Goal: Information Seeking & Learning: Compare options

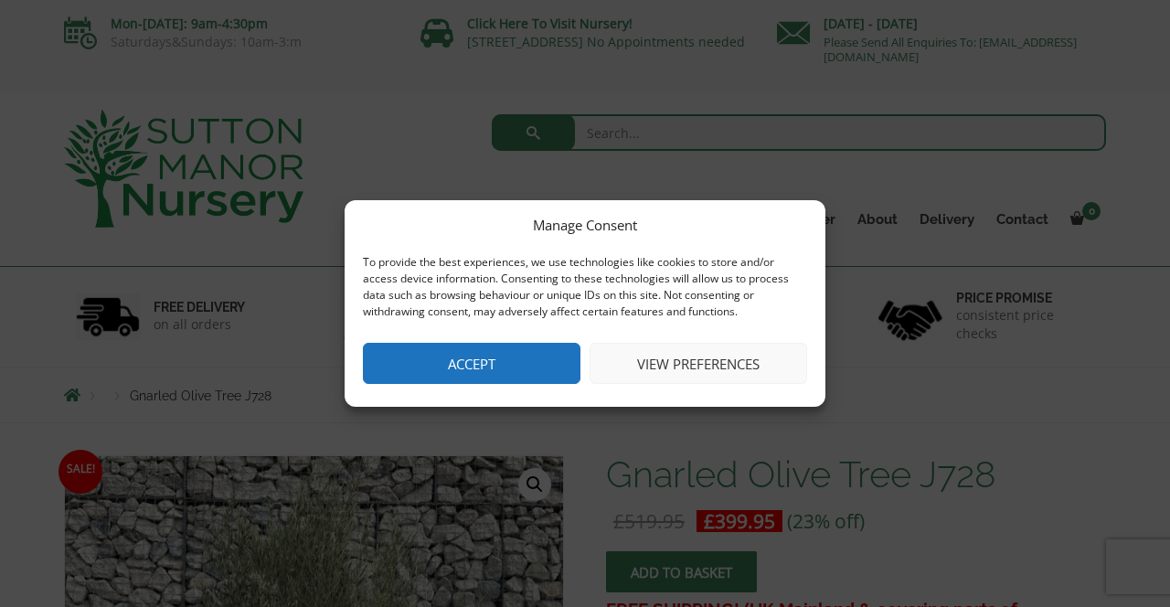
click at [691, 366] on button "View preferences" at bounding box center [697, 363] width 217 height 41
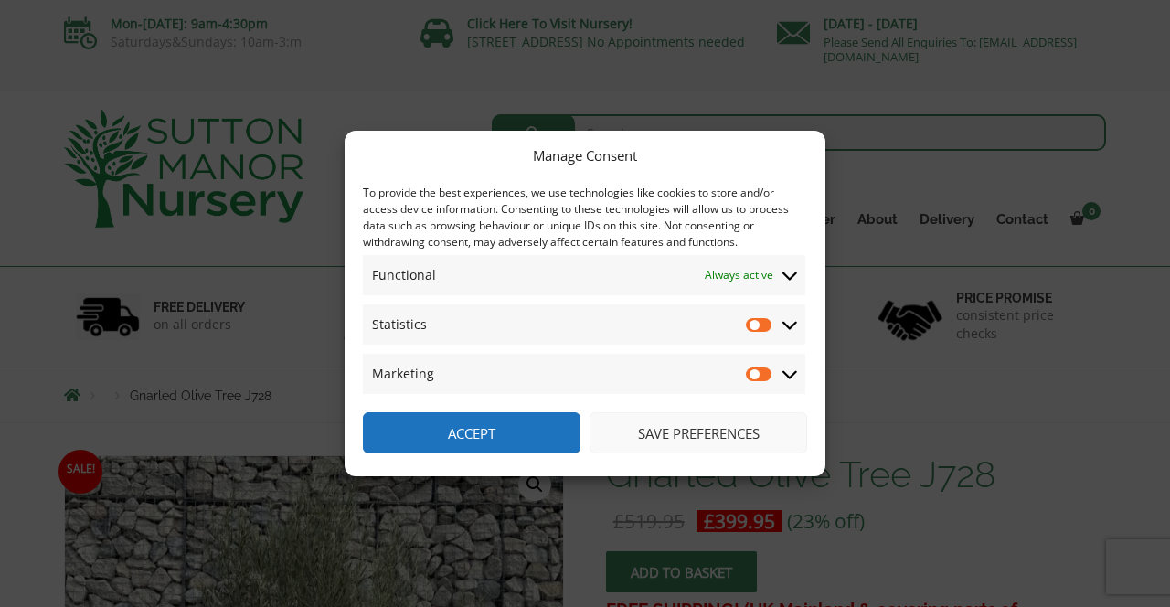
click at [701, 437] on button "Save preferences" at bounding box center [697, 432] width 217 height 41
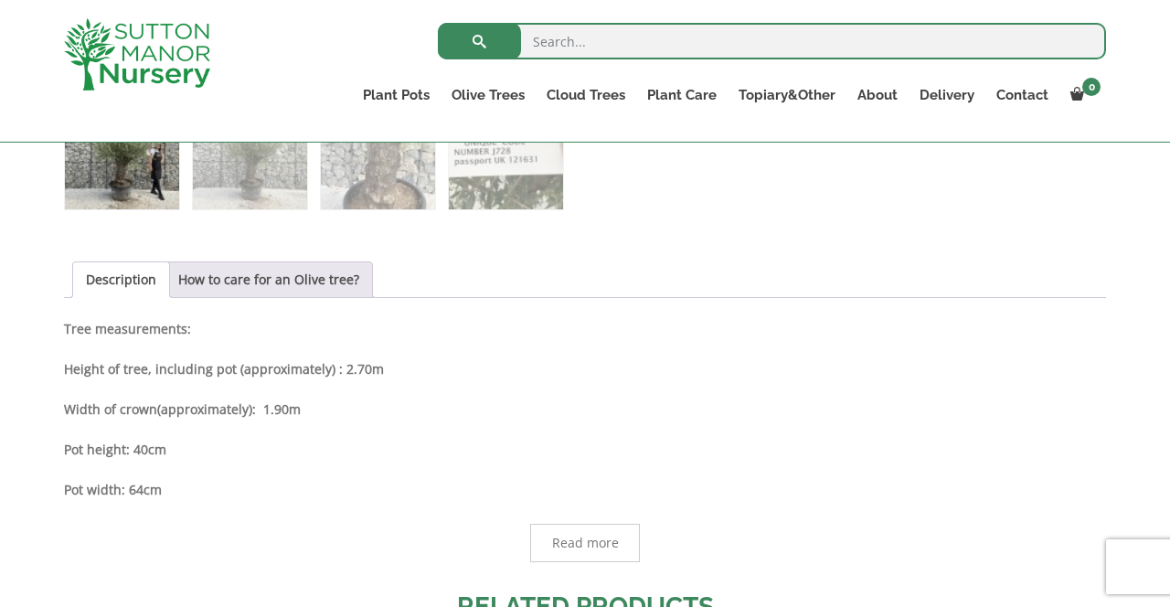
scroll to position [866, 0]
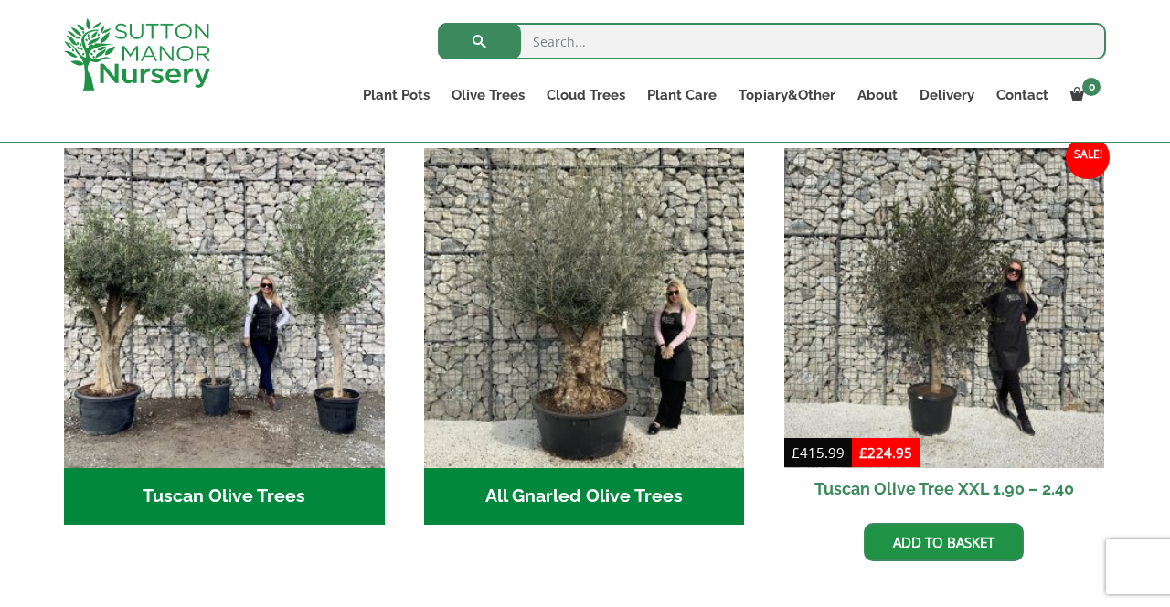
scroll to position [674, 0]
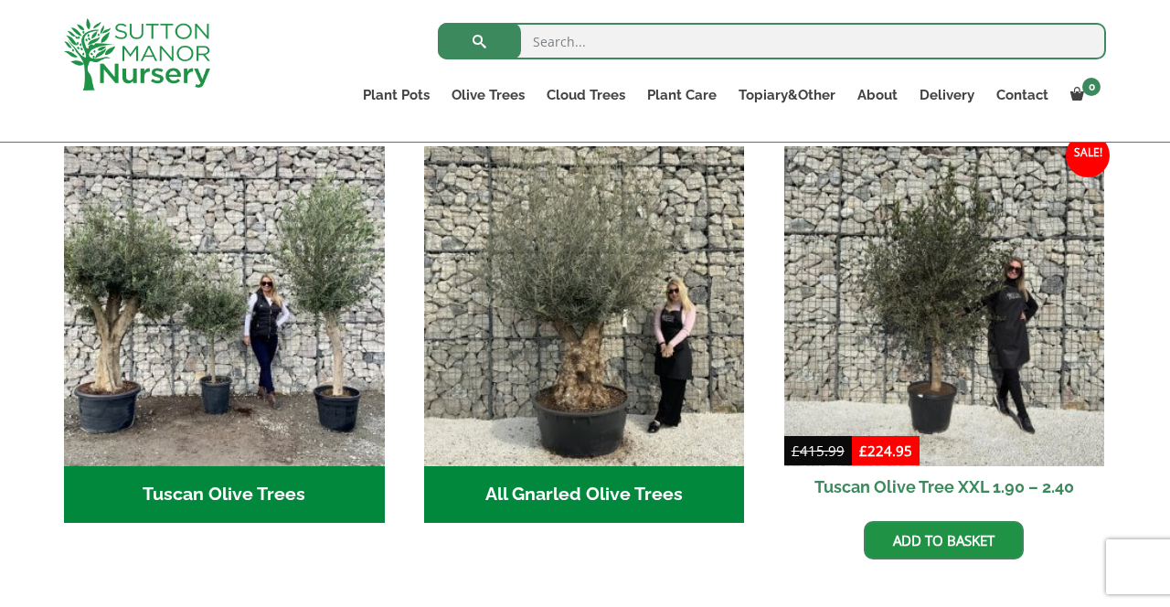
click at [621, 472] on h2 "All Gnarled Olive Trees (212)" at bounding box center [584, 494] width 321 height 57
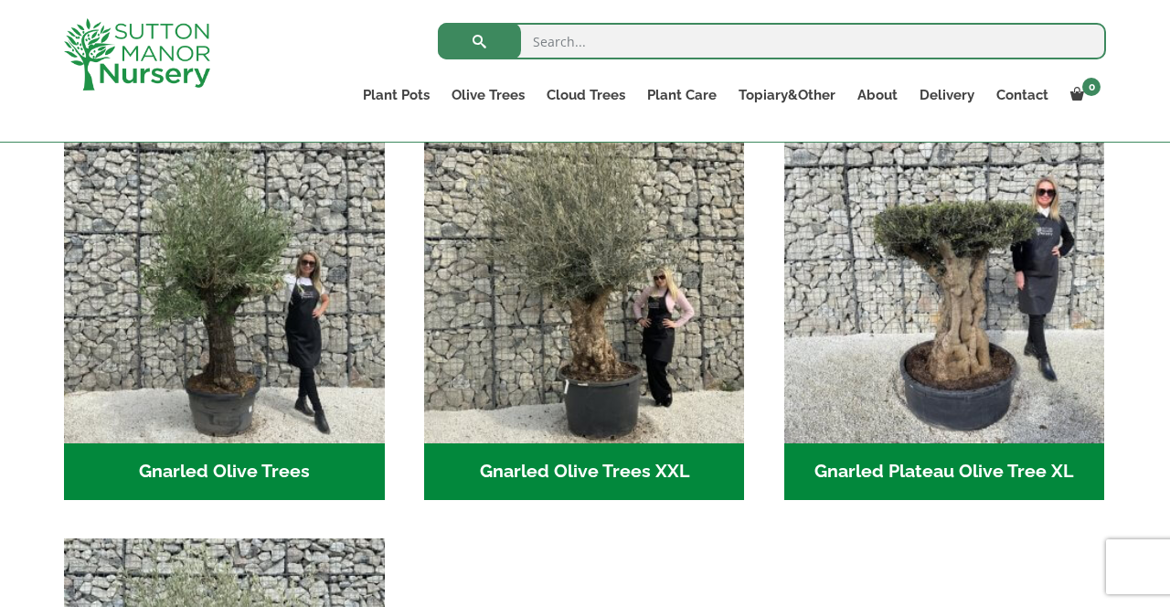
scroll to position [432, 0]
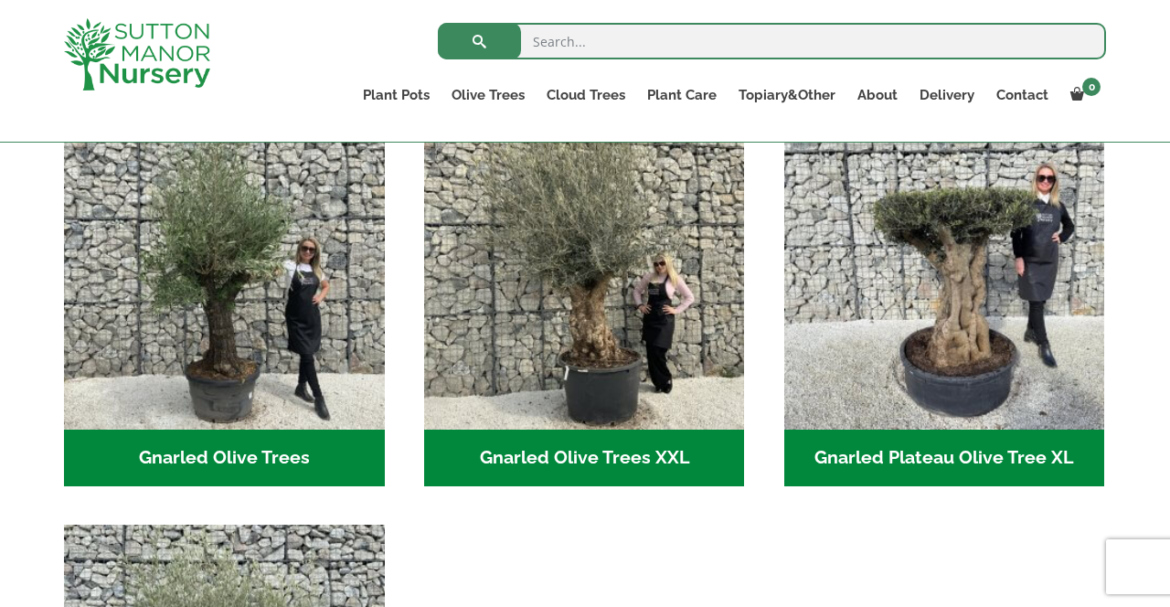
click at [241, 444] on h2 "Gnarled Olive Trees (126)" at bounding box center [224, 458] width 321 height 57
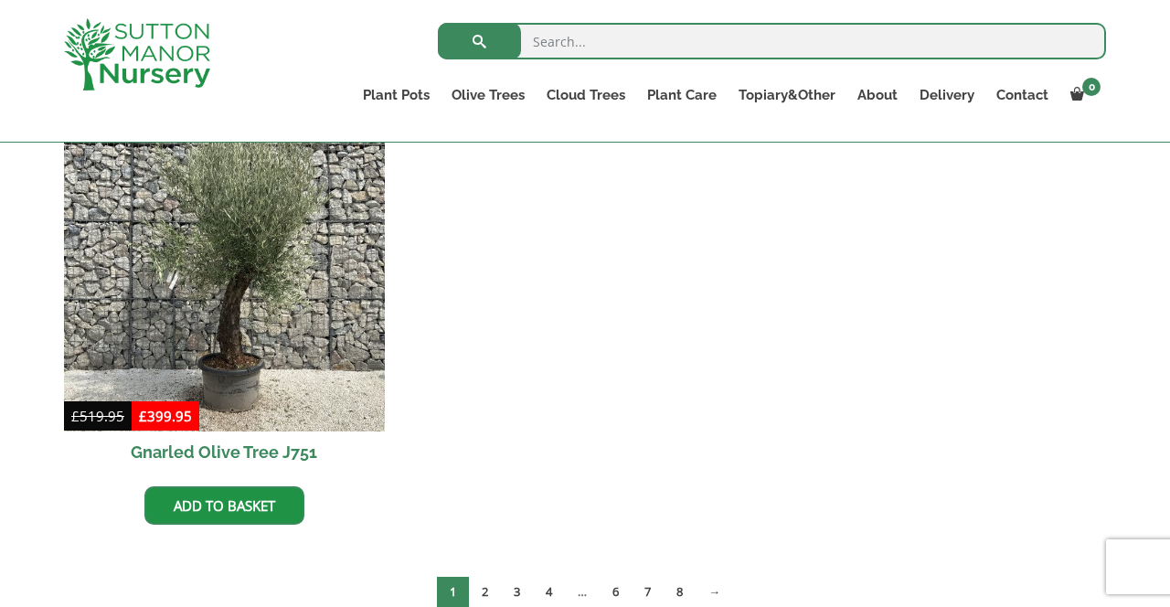
scroll to position [2316, 0]
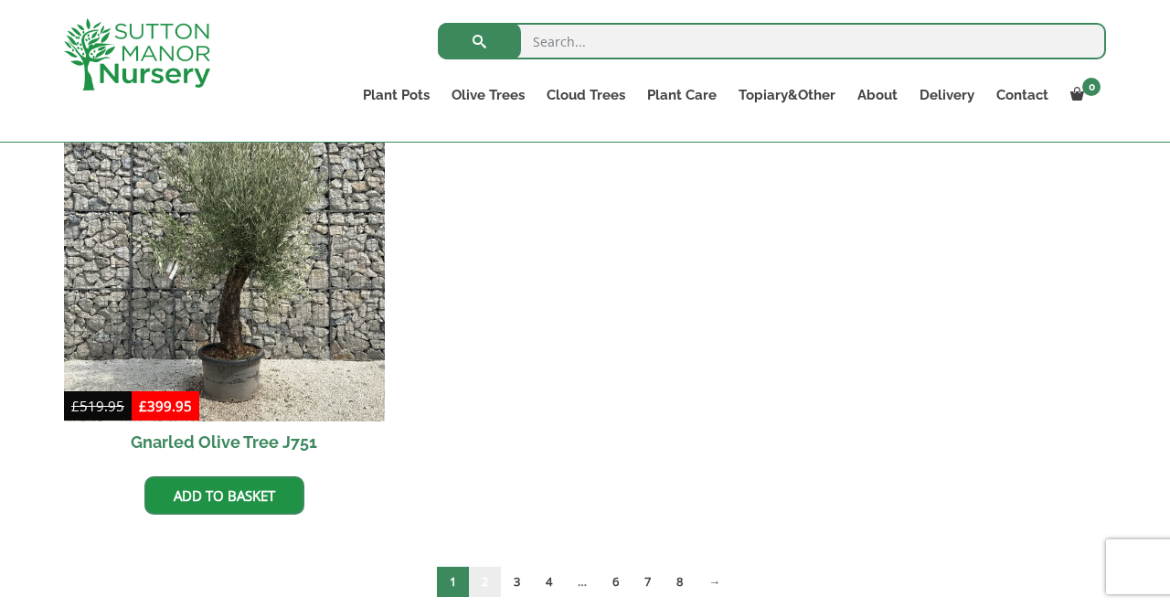
click at [481, 578] on link "2" at bounding box center [485, 582] width 32 height 30
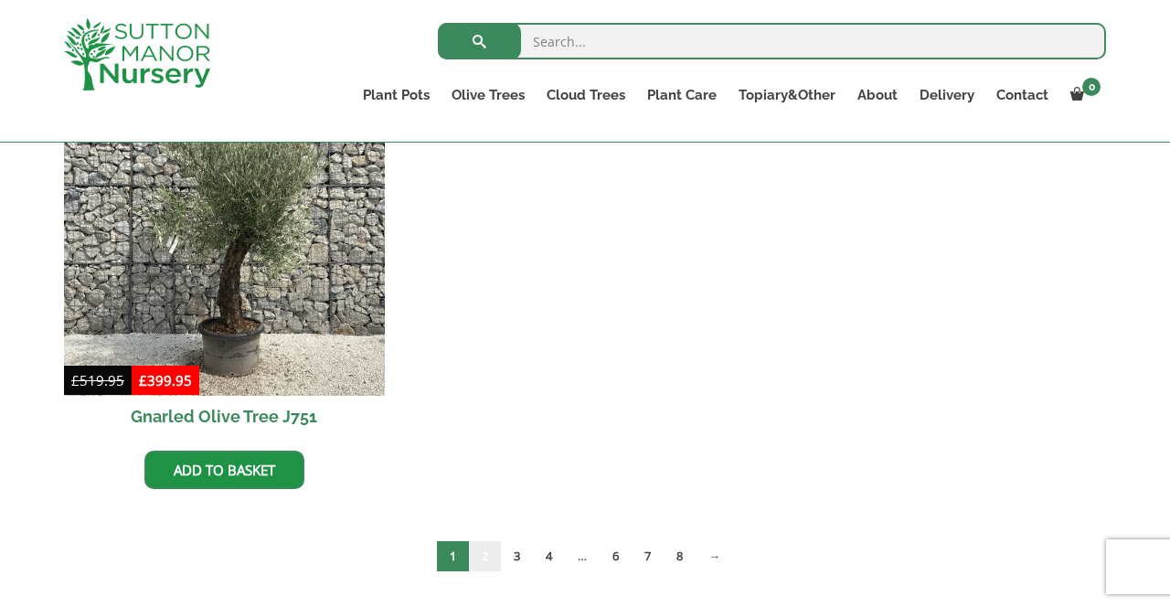
scroll to position [2374, 0]
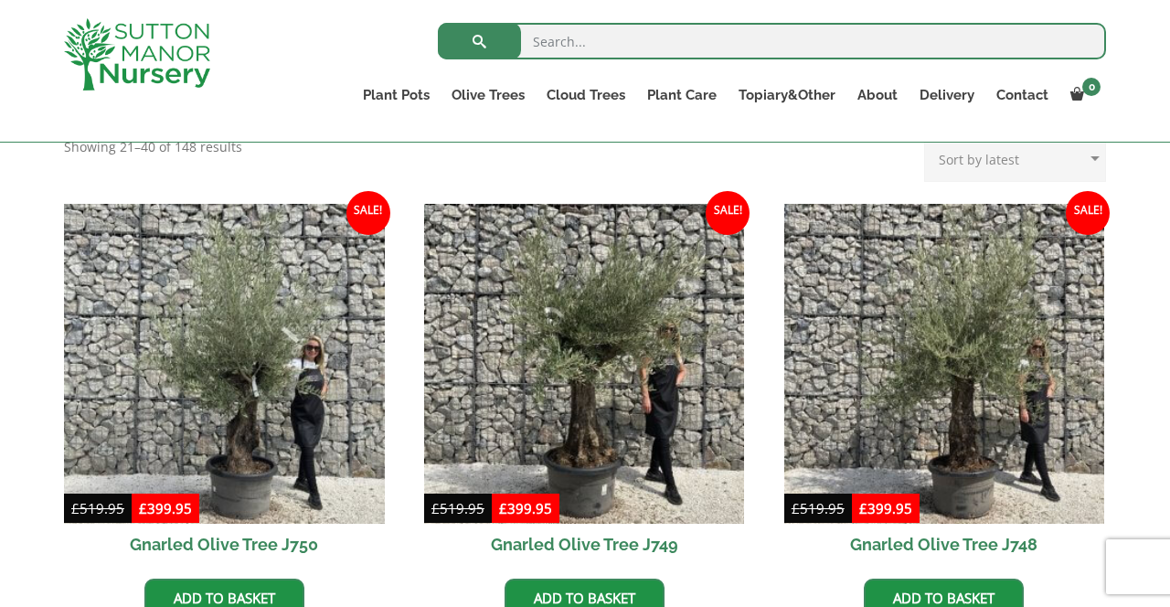
scroll to position [410, 0]
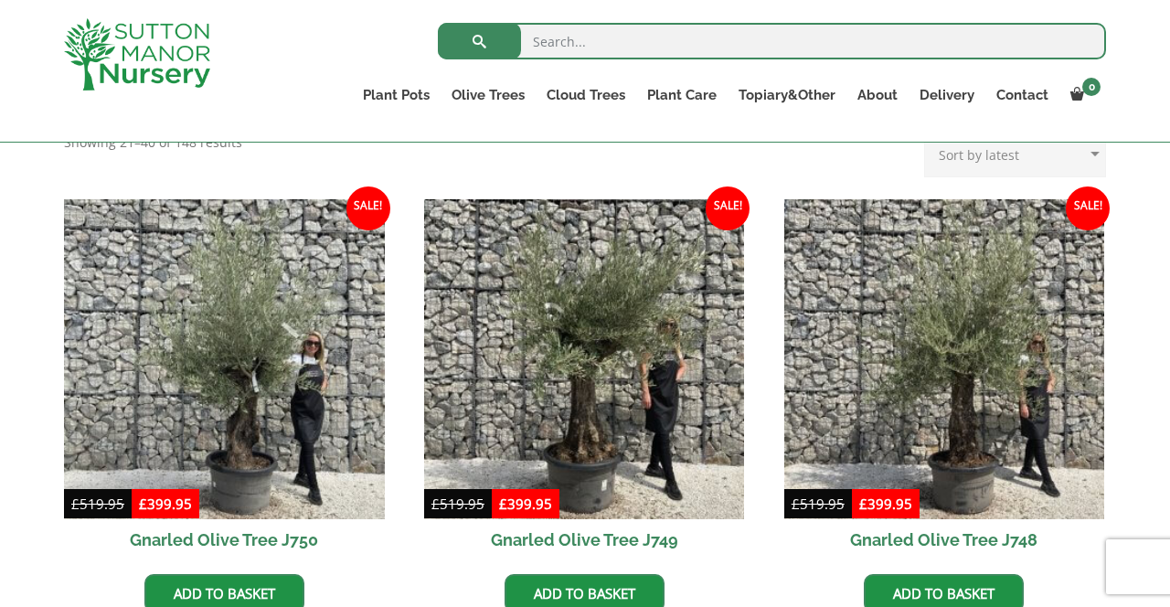
click at [194, 338] on img at bounding box center [224, 359] width 321 height 321
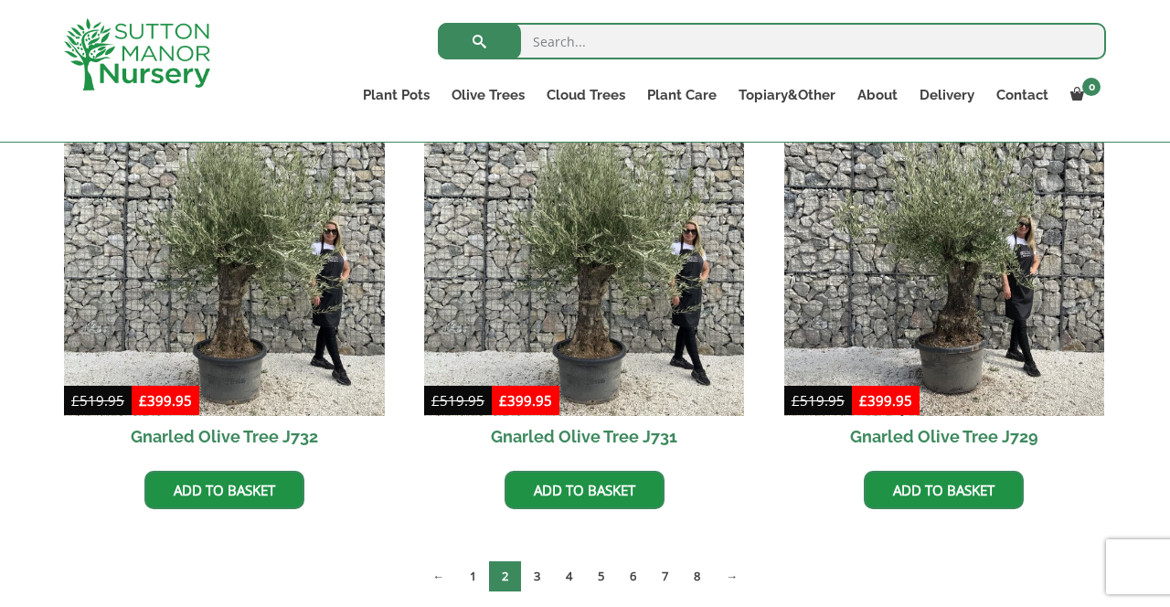
scroll to position [2334, 0]
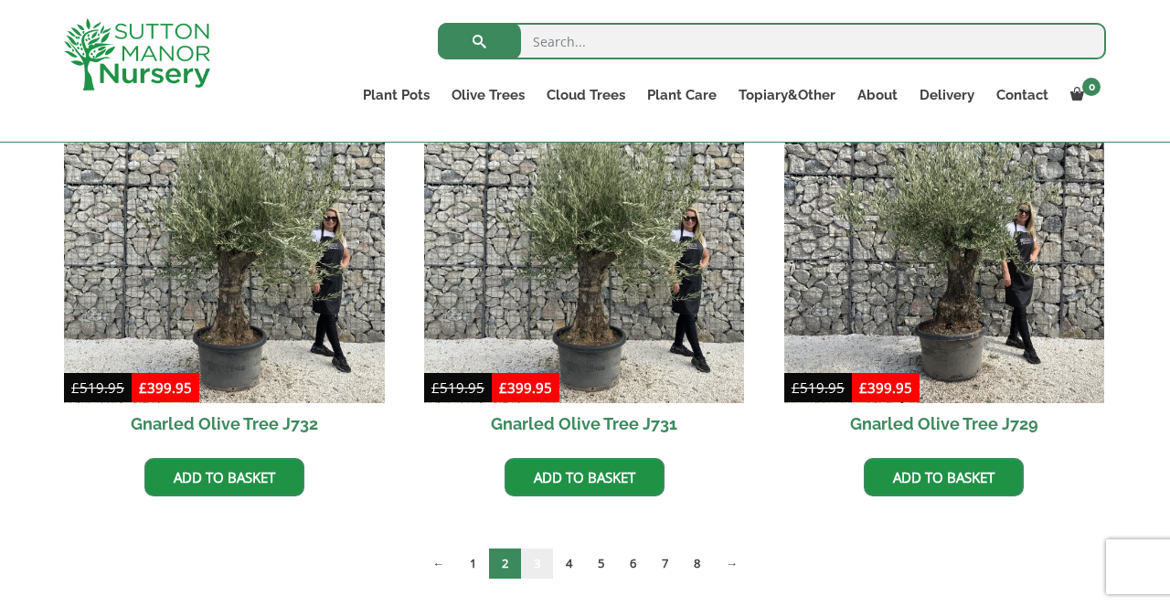
click at [533, 568] on link "3" at bounding box center [537, 563] width 32 height 30
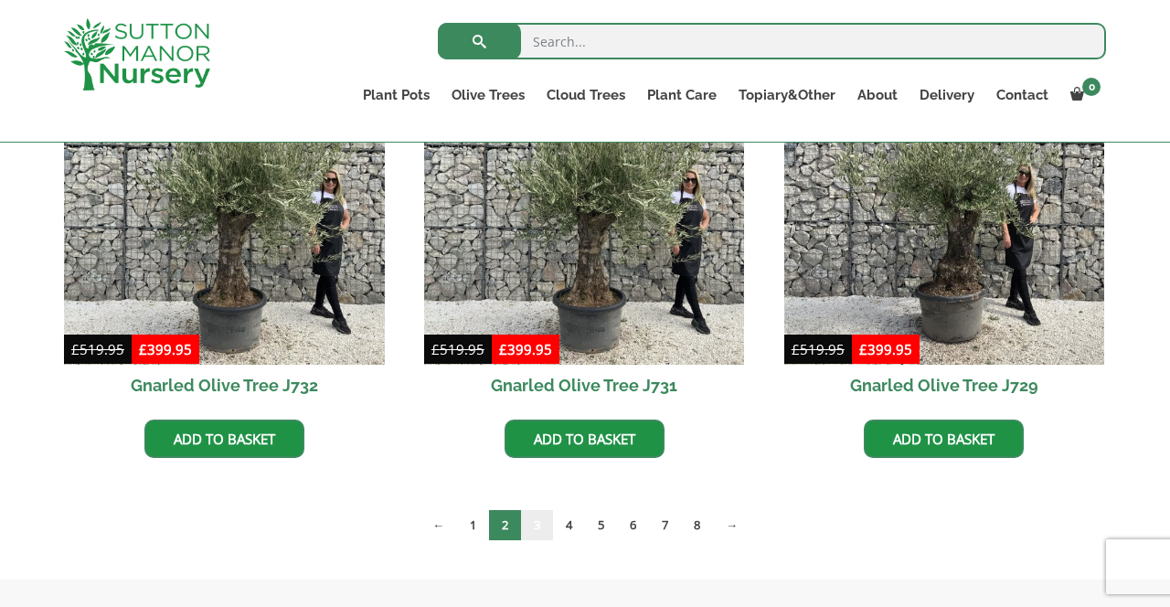
scroll to position [2392, 0]
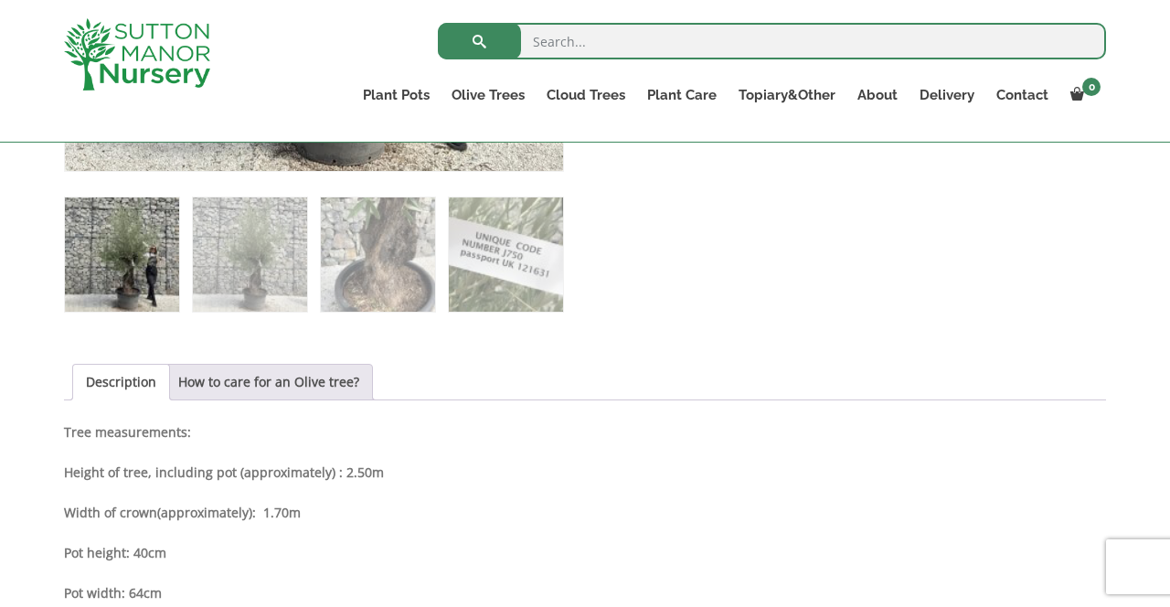
scroll to position [766, 0]
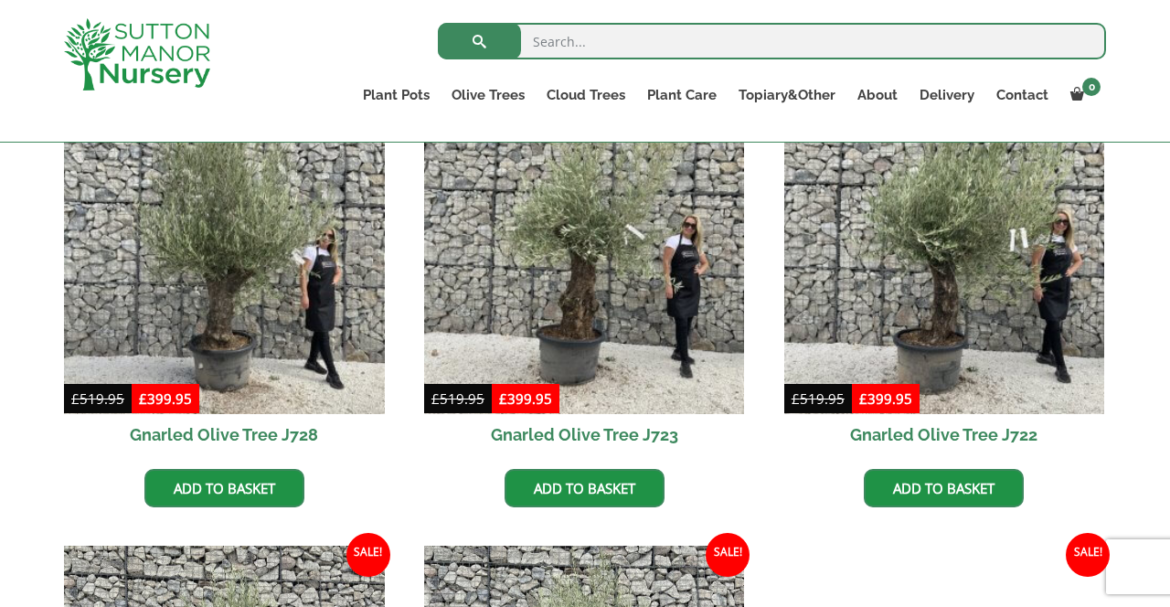
scroll to position [521, 0]
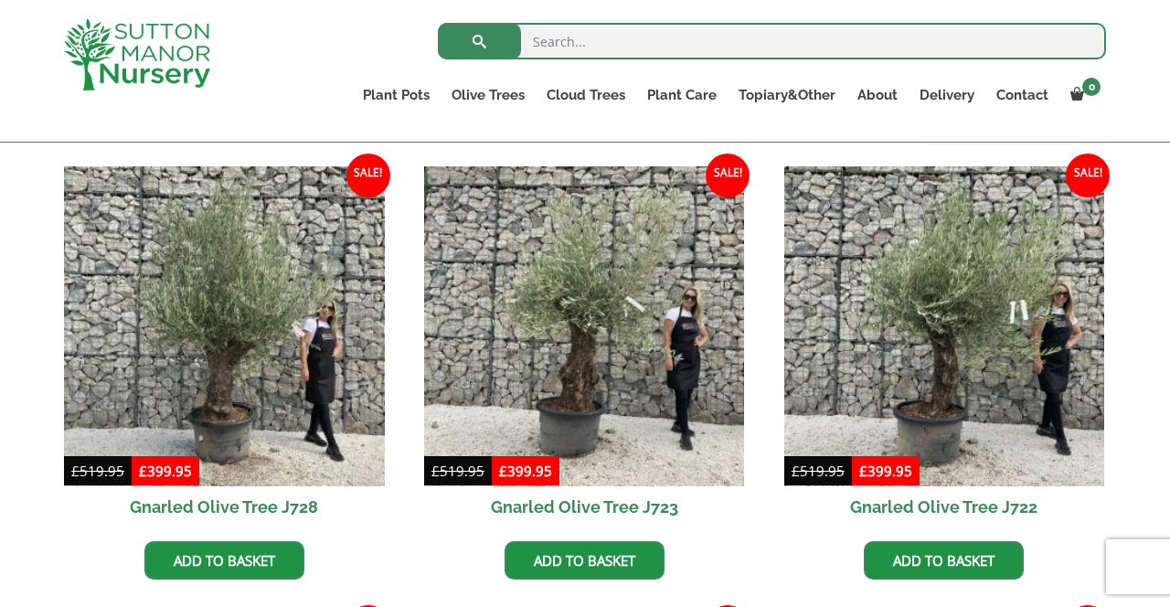
click at [260, 372] on img at bounding box center [224, 326] width 321 height 321
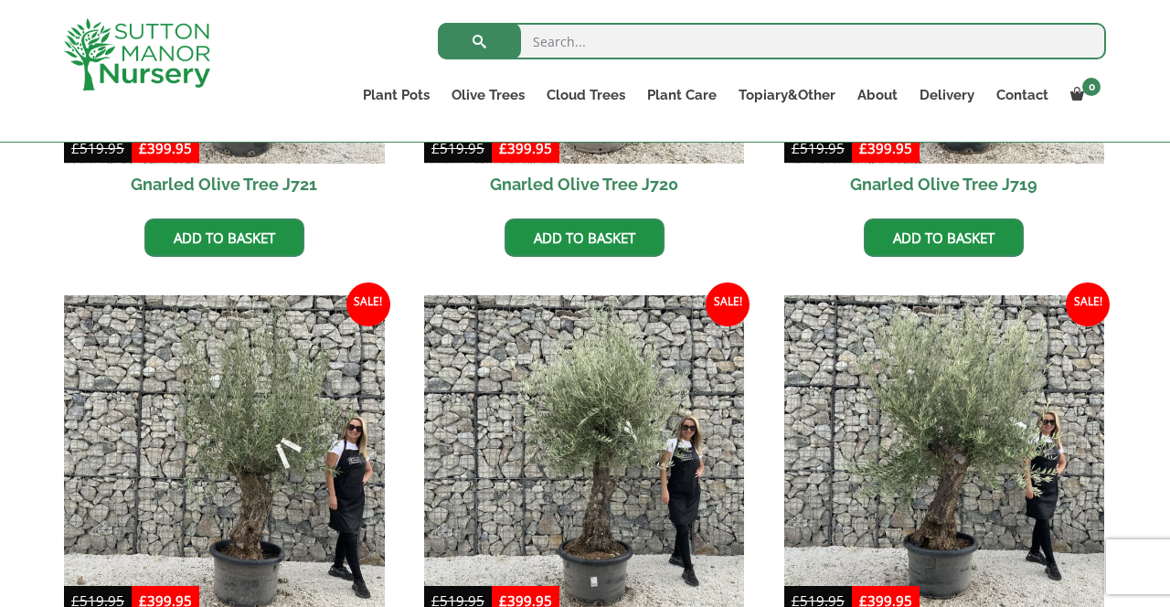
scroll to position [1700, 0]
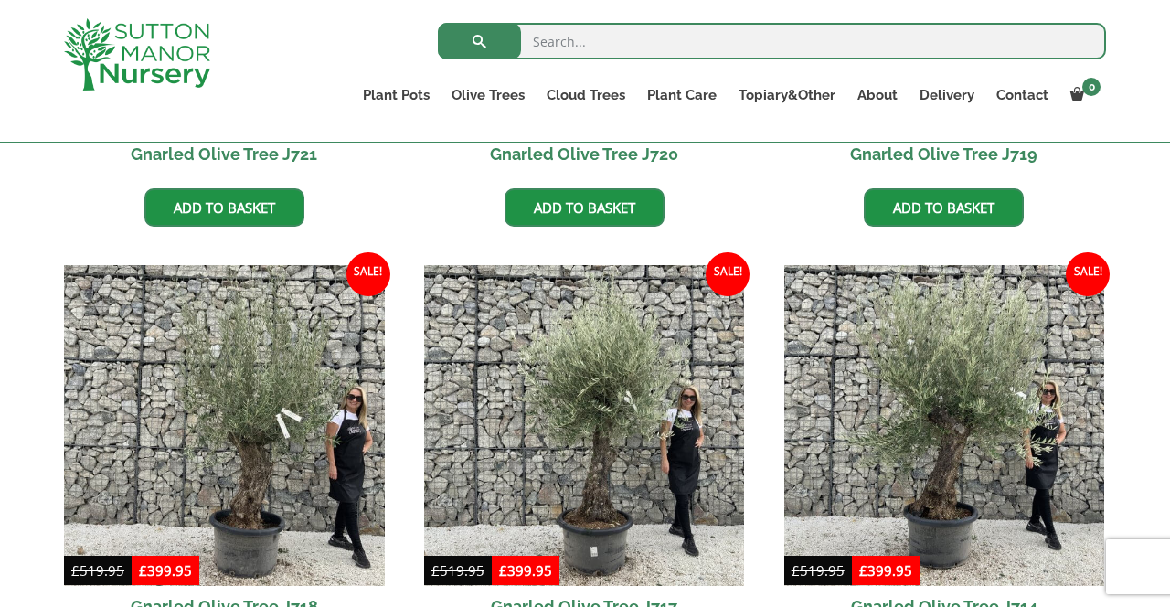
click at [606, 444] on img at bounding box center [584, 425] width 321 height 321
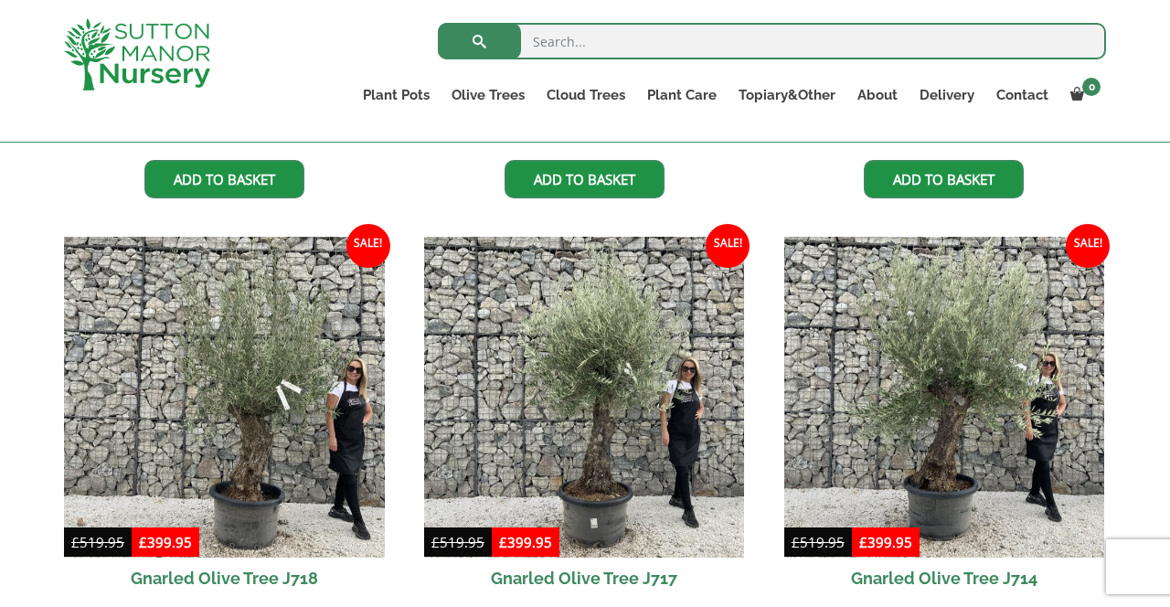
scroll to position [1758, 0]
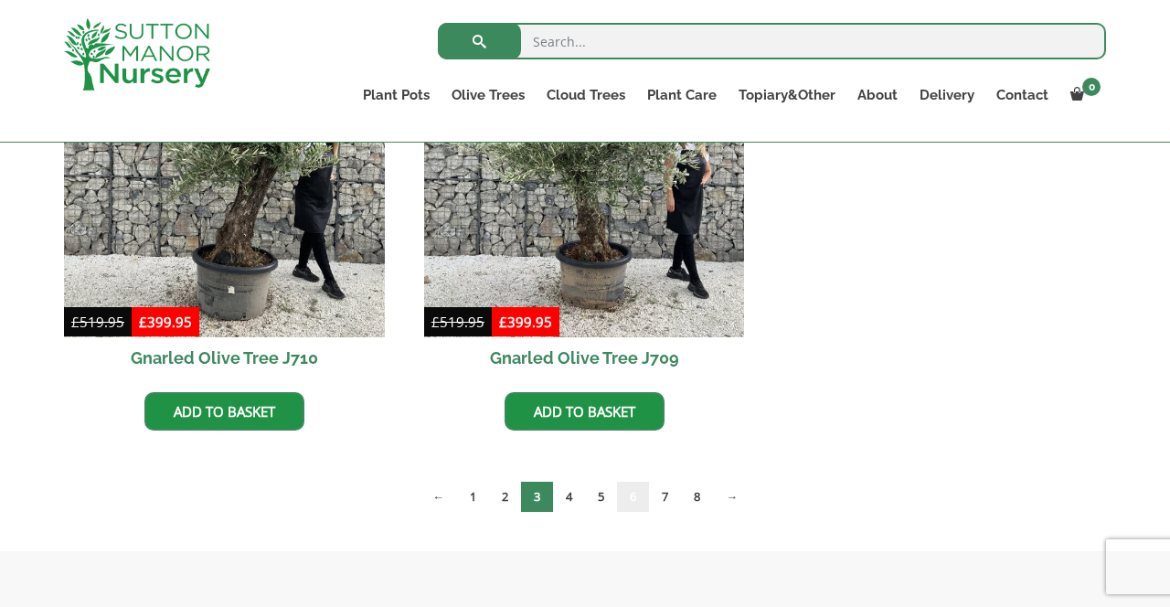
click at [636, 499] on link "6" at bounding box center [633, 497] width 32 height 30
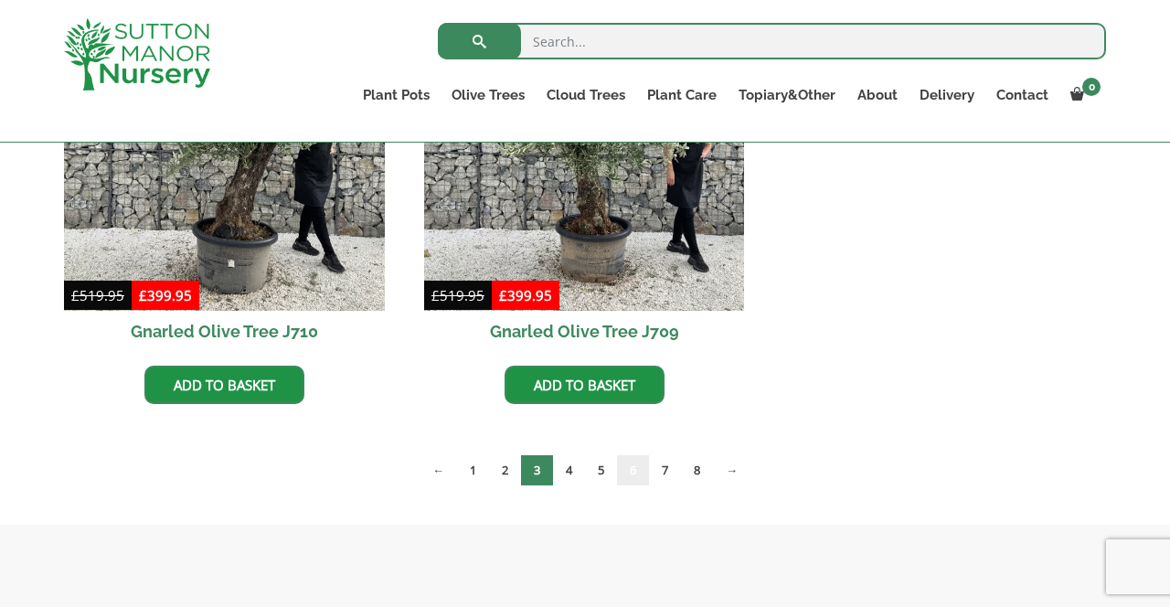
scroll to position [2911, 0]
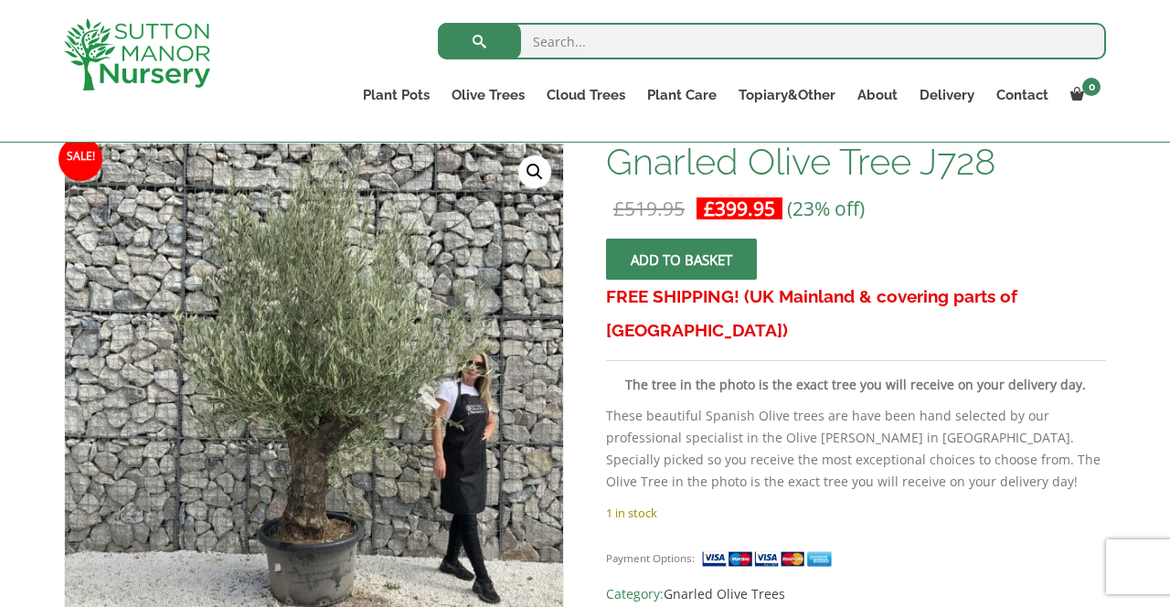
scroll to position [279, 0]
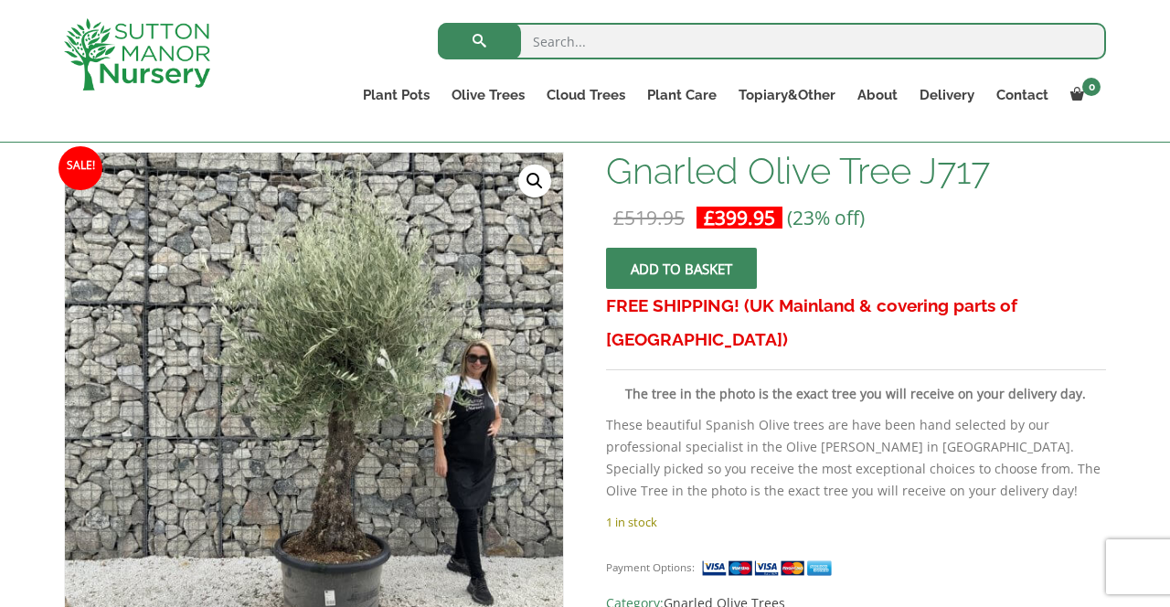
scroll to position [272, 0]
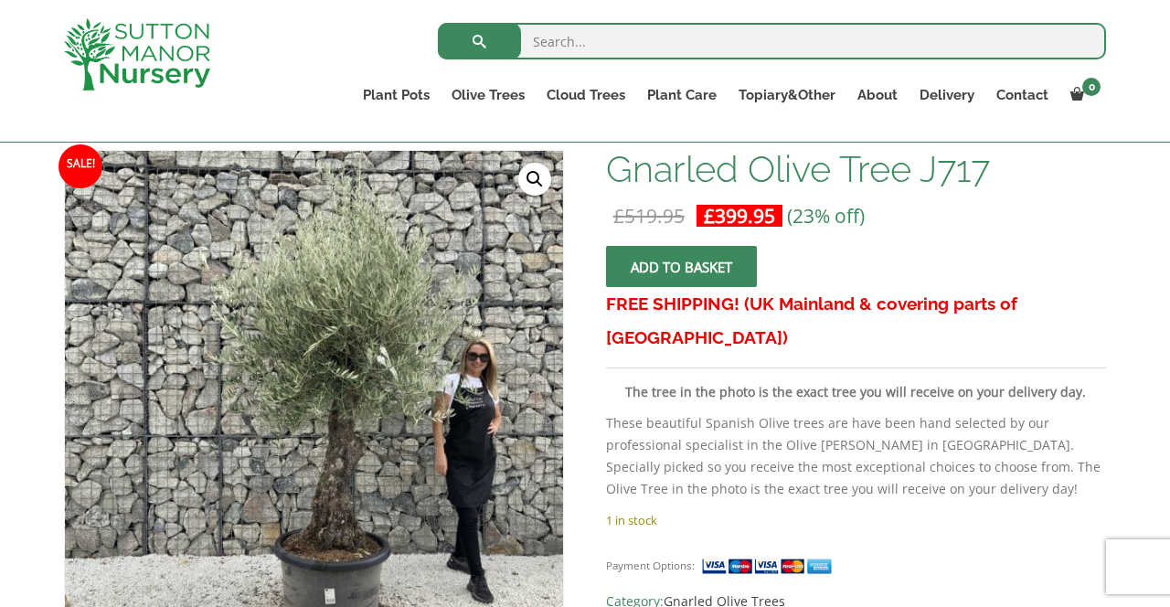
click at [536, 511] on img at bounding box center [470, 556] width 810 height 810
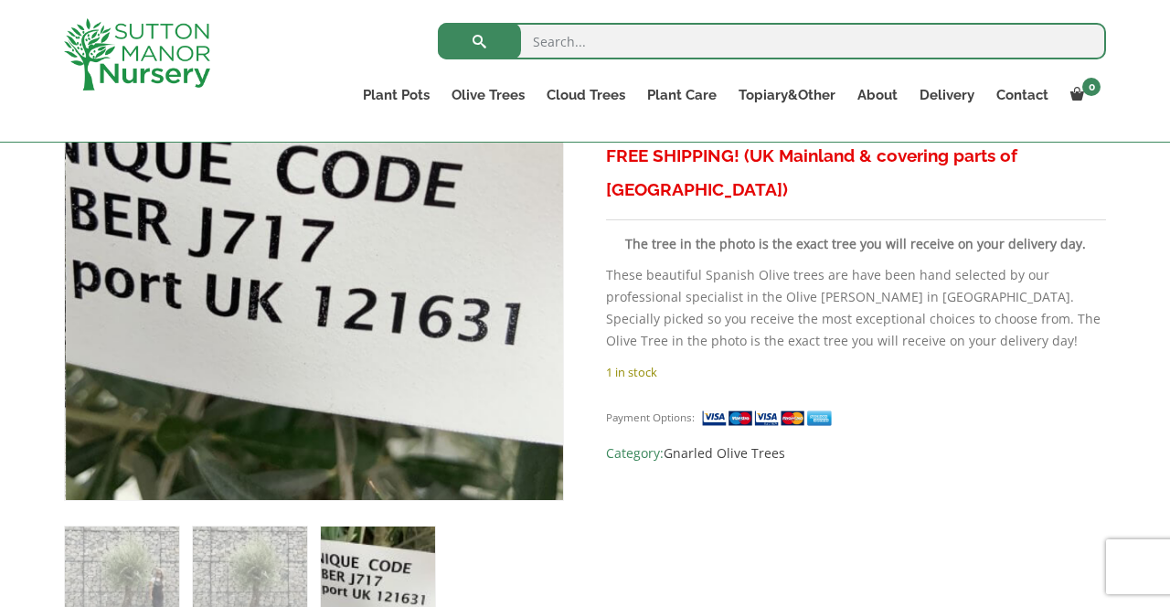
scroll to position [419, 0]
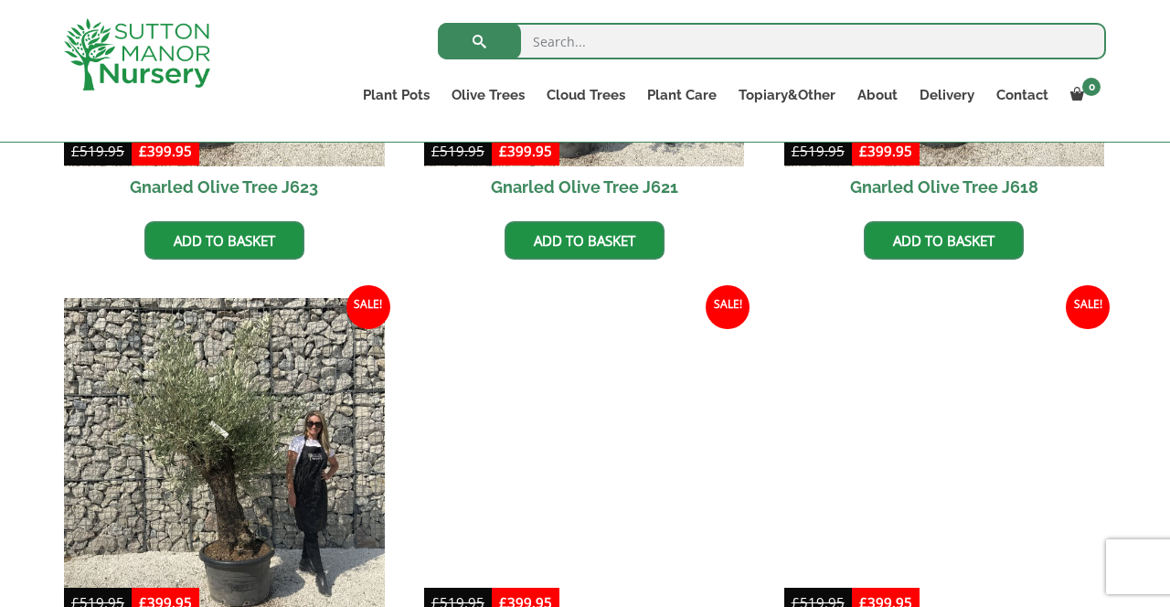
scroll to position [1216, 0]
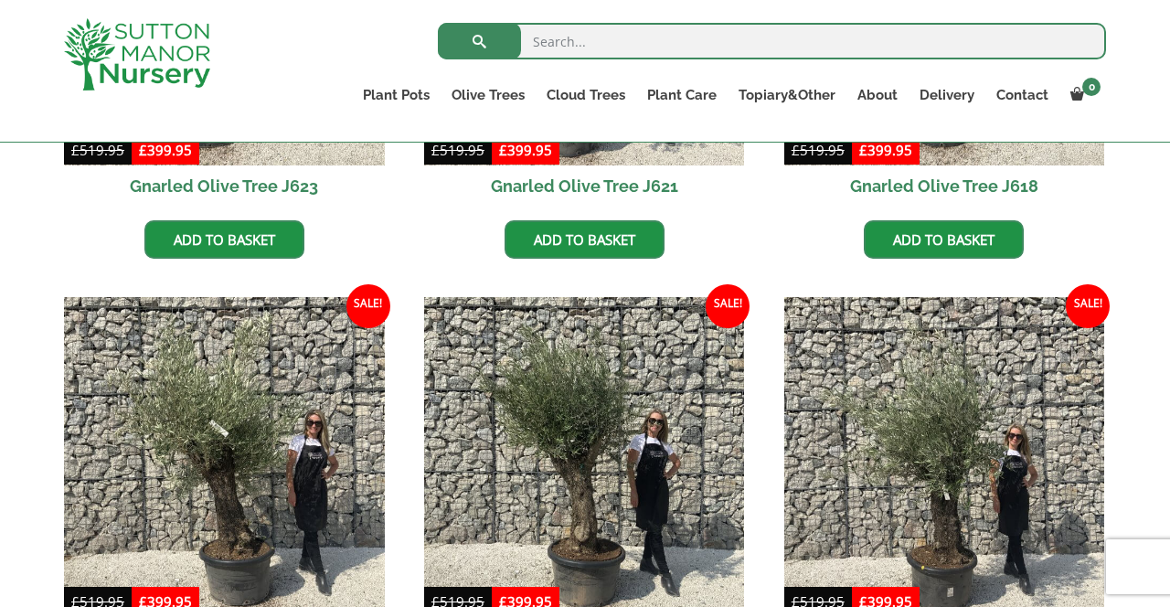
click at [584, 498] on img at bounding box center [584, 457] width 321 height 321
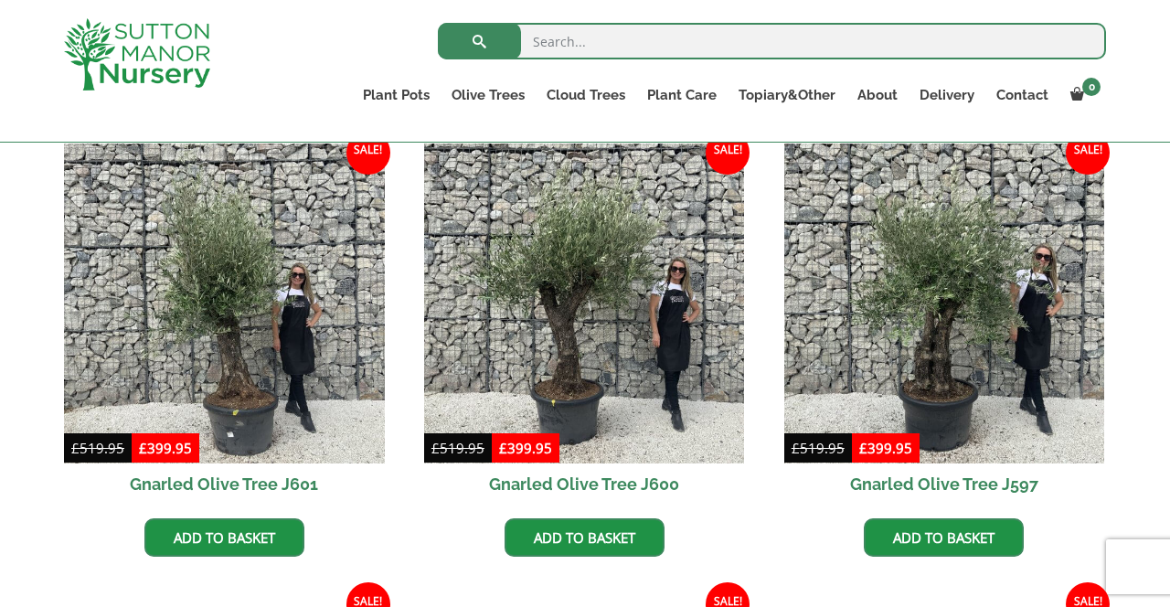
scroll to position [2275, 0]
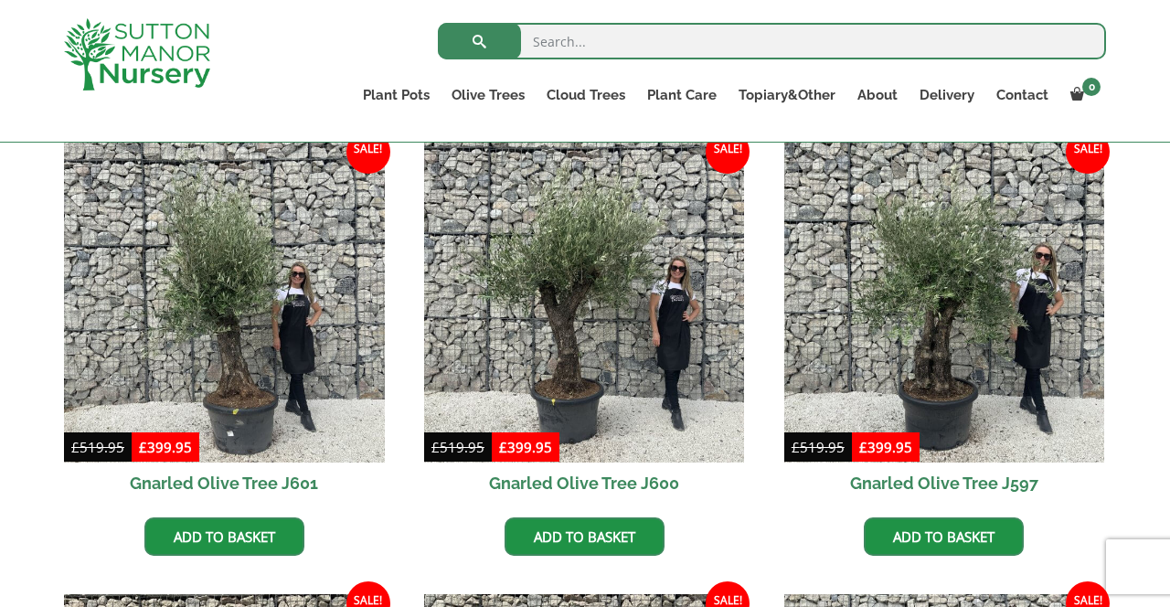
click at [950, 349] on img at bounding box center [944, 303] width 321 height 321
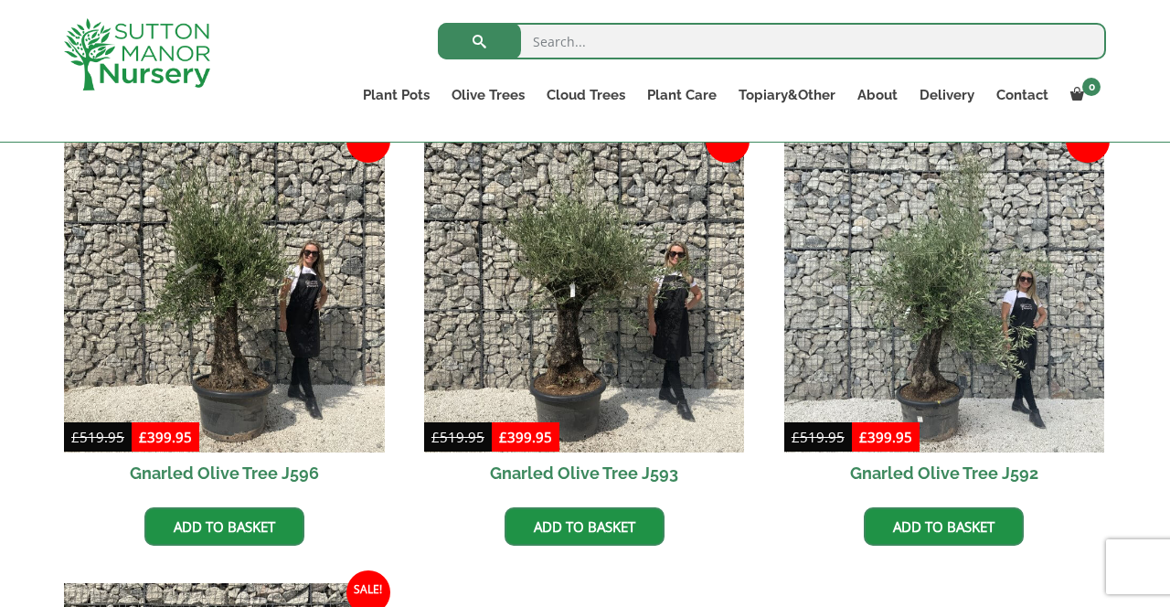
scroll to position [2731, 0]
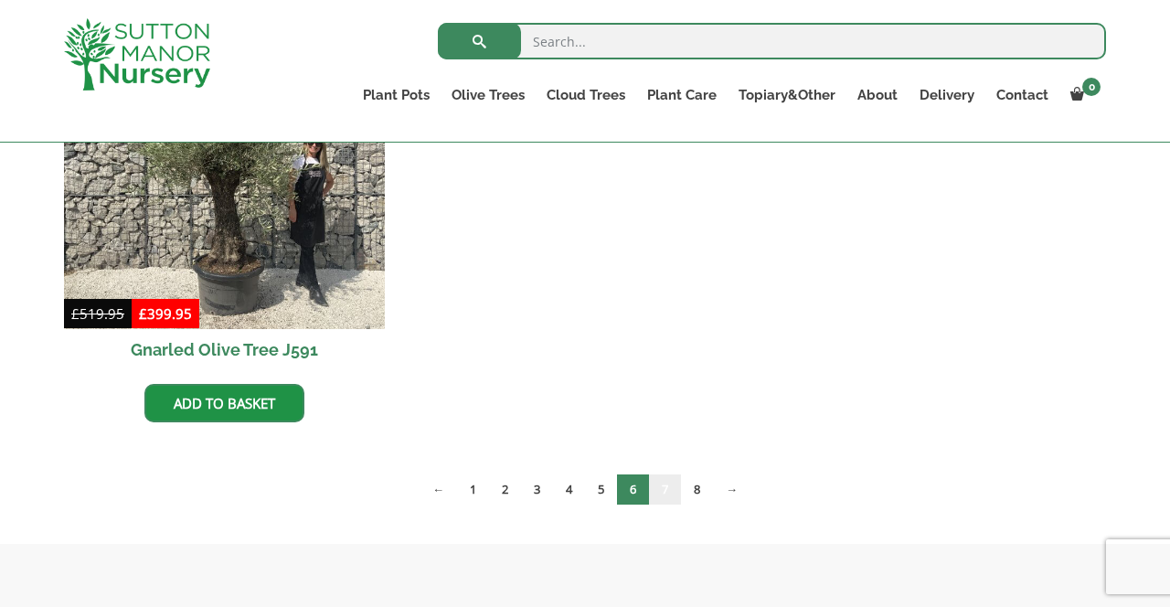
click at [671, 482] on link "7" at bounding box center [665, 489] width 32 height 30
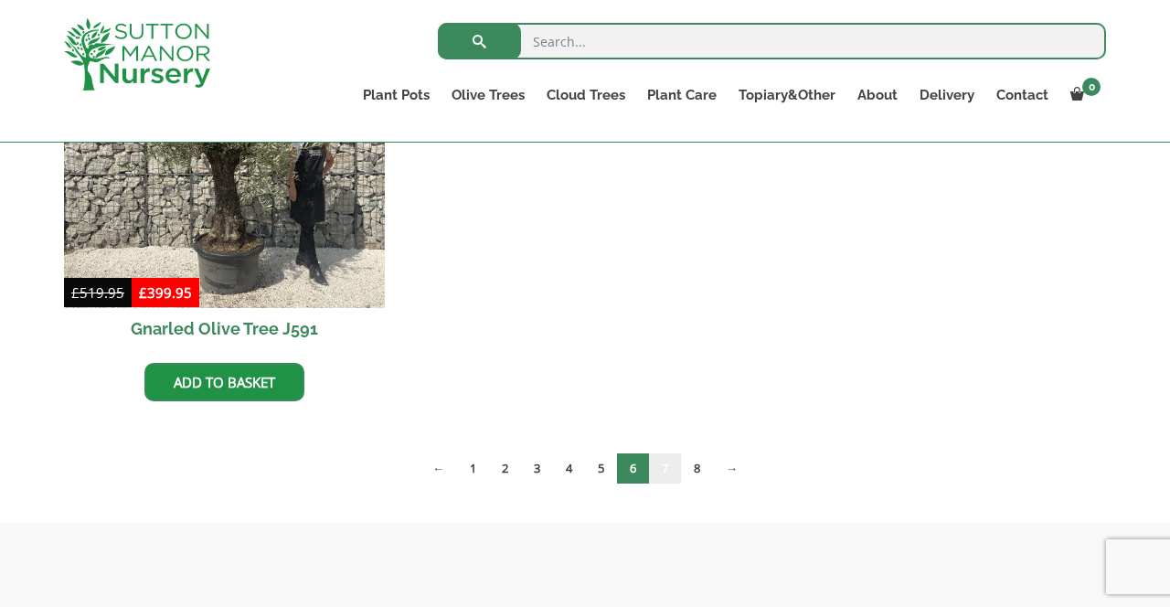
scroll to position [3370, 0]
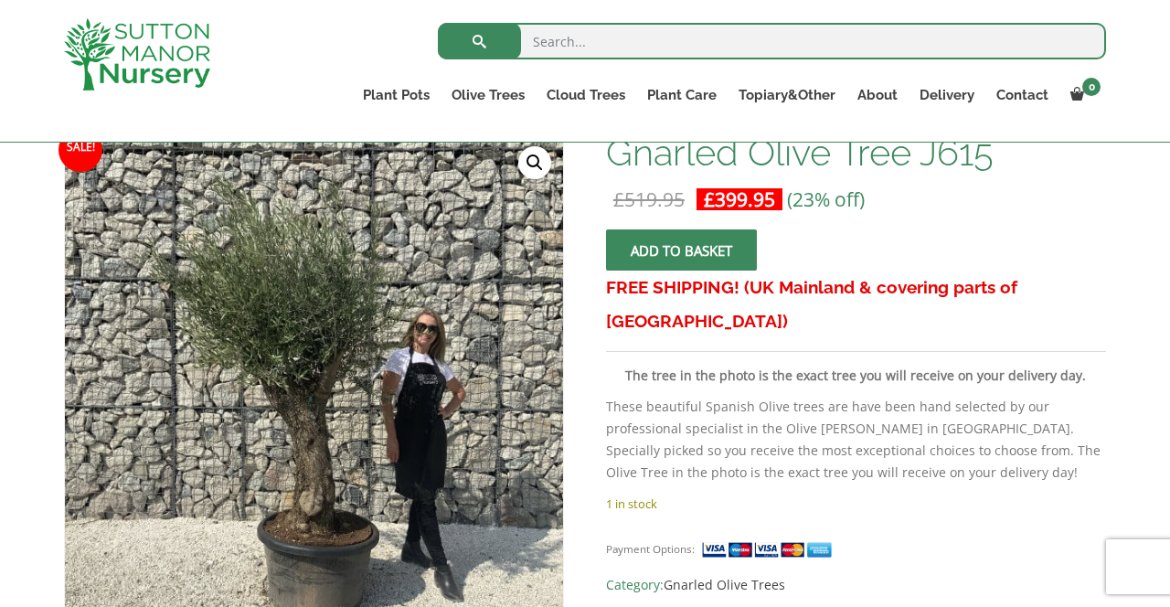
scroll to position [292, 0]
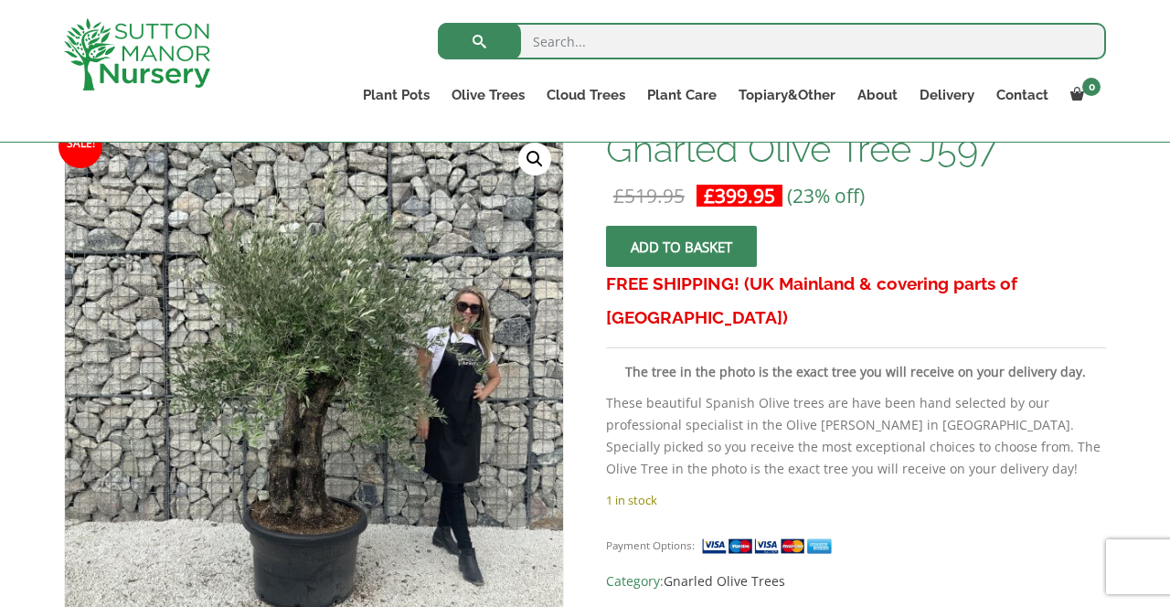
scroll to position [281, 0]
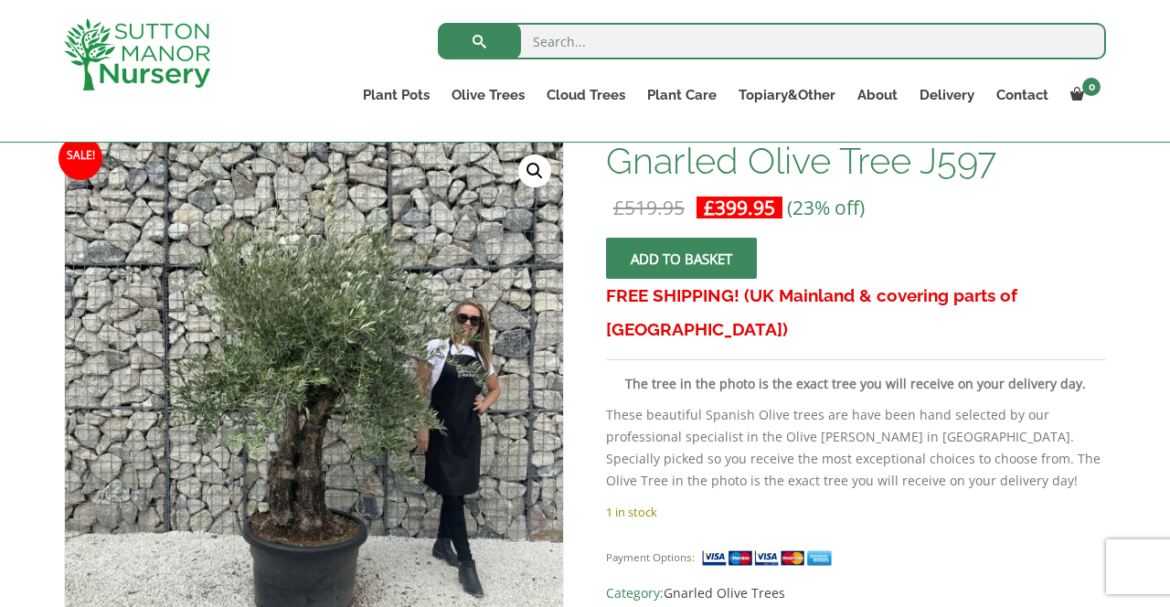
click at [303, 444] on img at bounding box center [522, 600] width 914 height 914
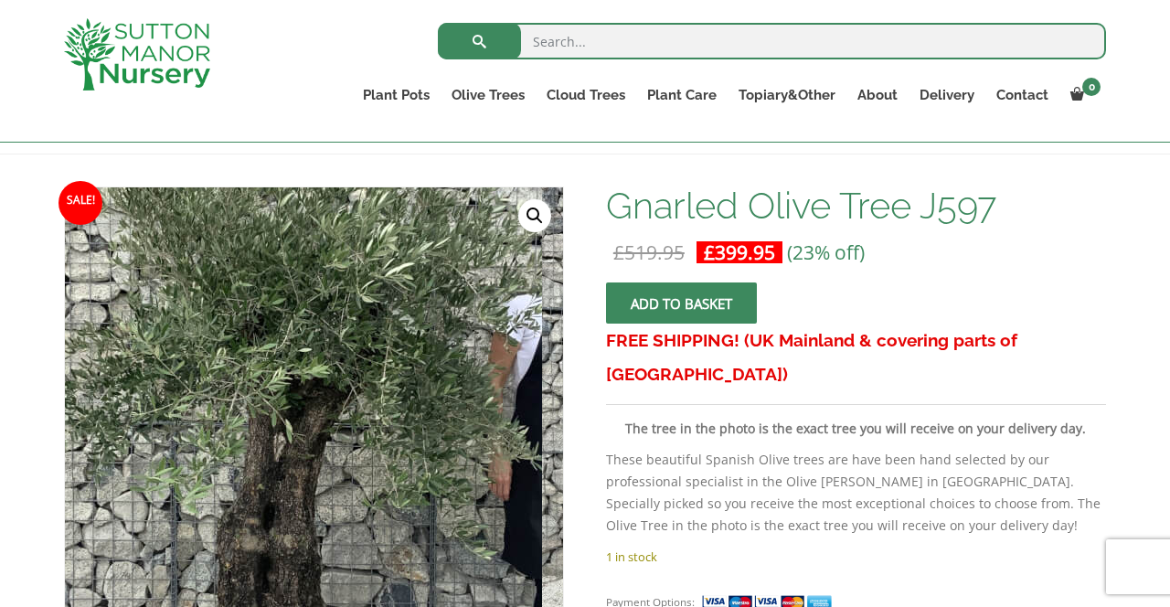
scroll to position [233, 0]
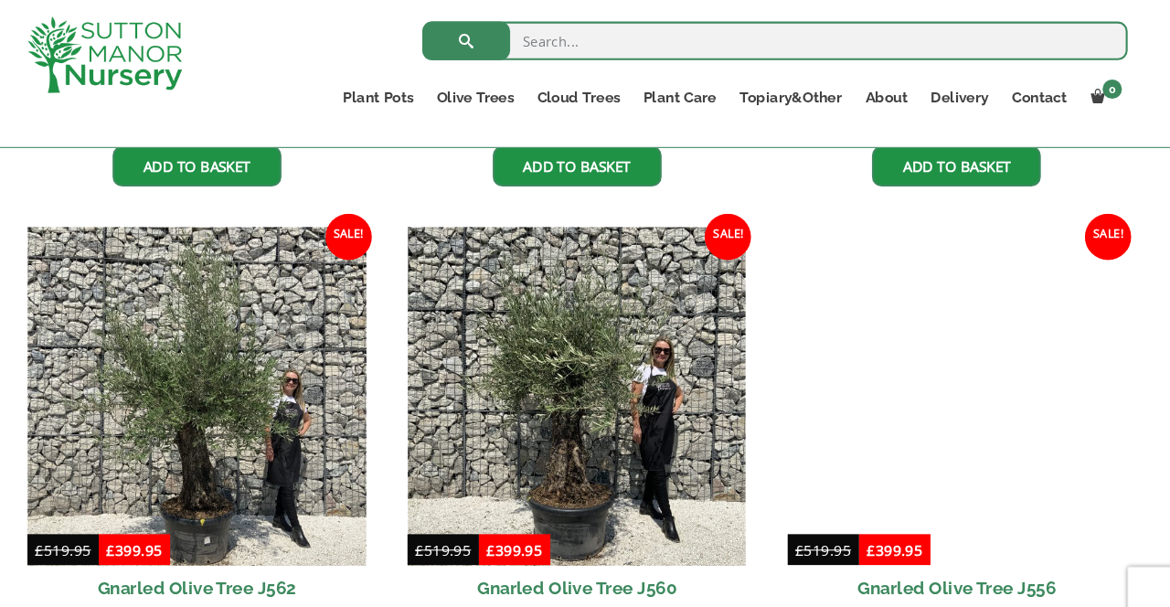
scroll to position [2651, 0]
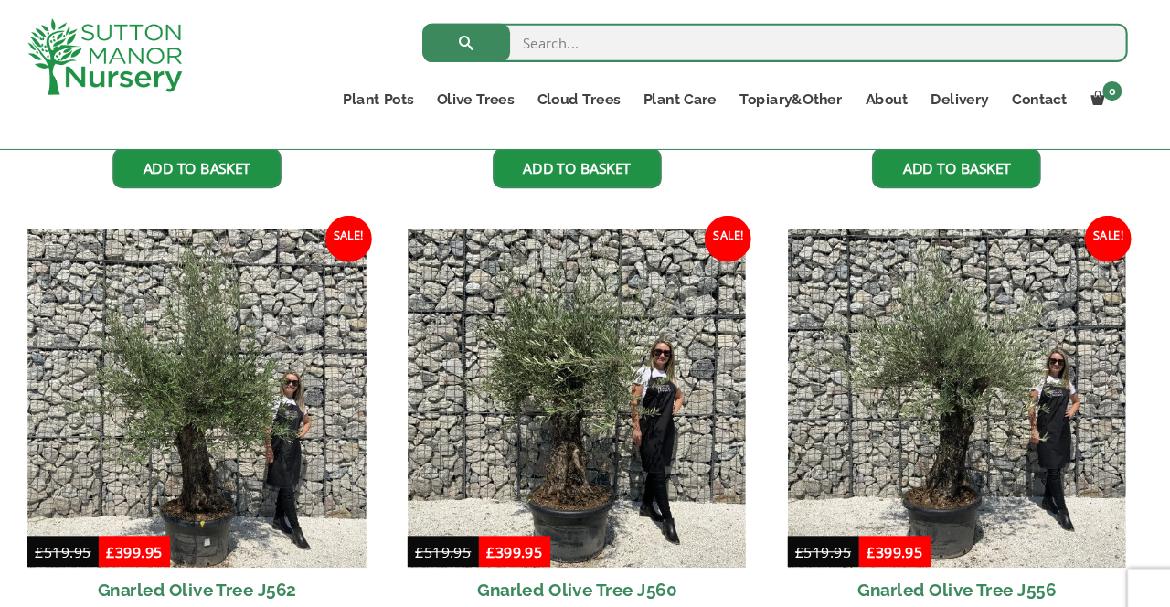
click at [559, 394] on img at bounding box center [584, 377] width 321 height 321
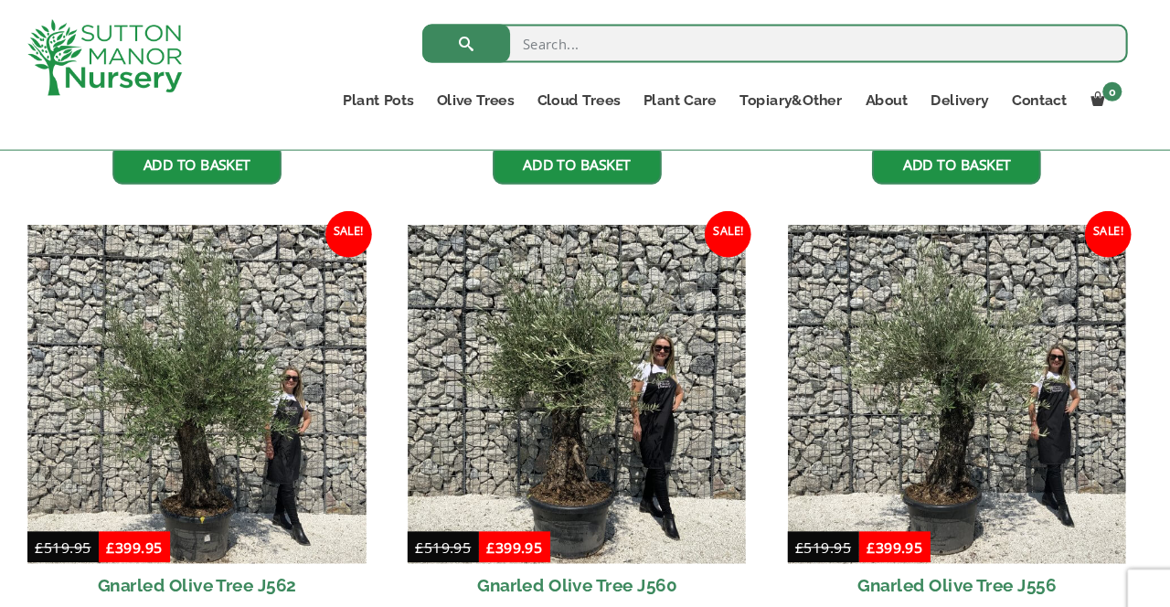
scroll to position [2654, 0]
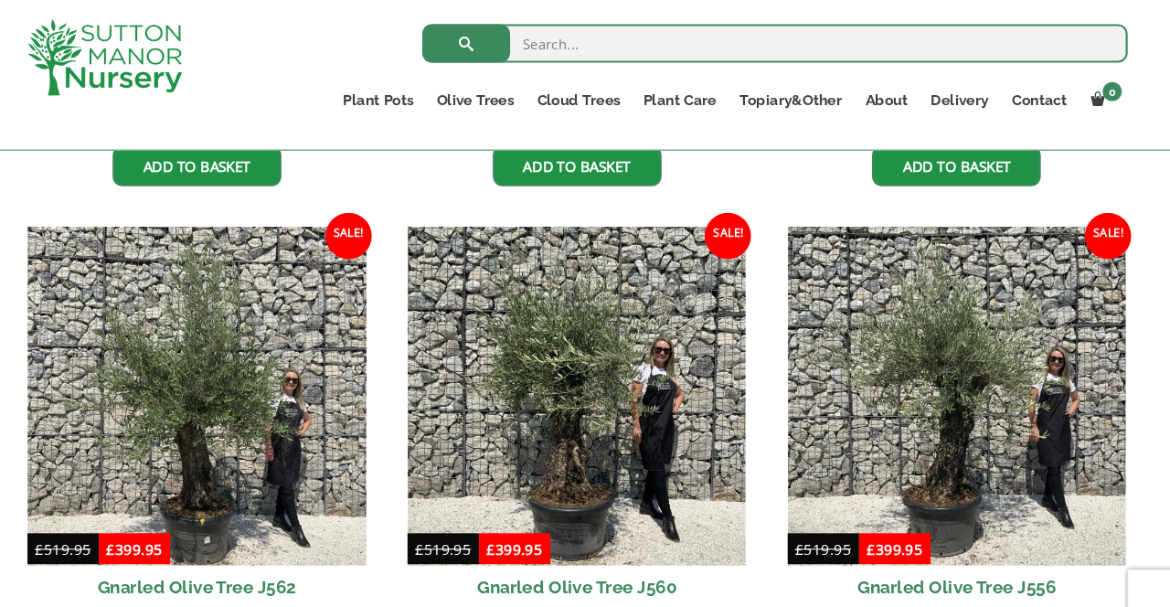
click at [43, 10] on div "Search for: Plant Pots Resin Bonded Pots The Amalfi Pots The Milan Pots The Cap…" at bounding box center [585, 71] width 1170 height 143
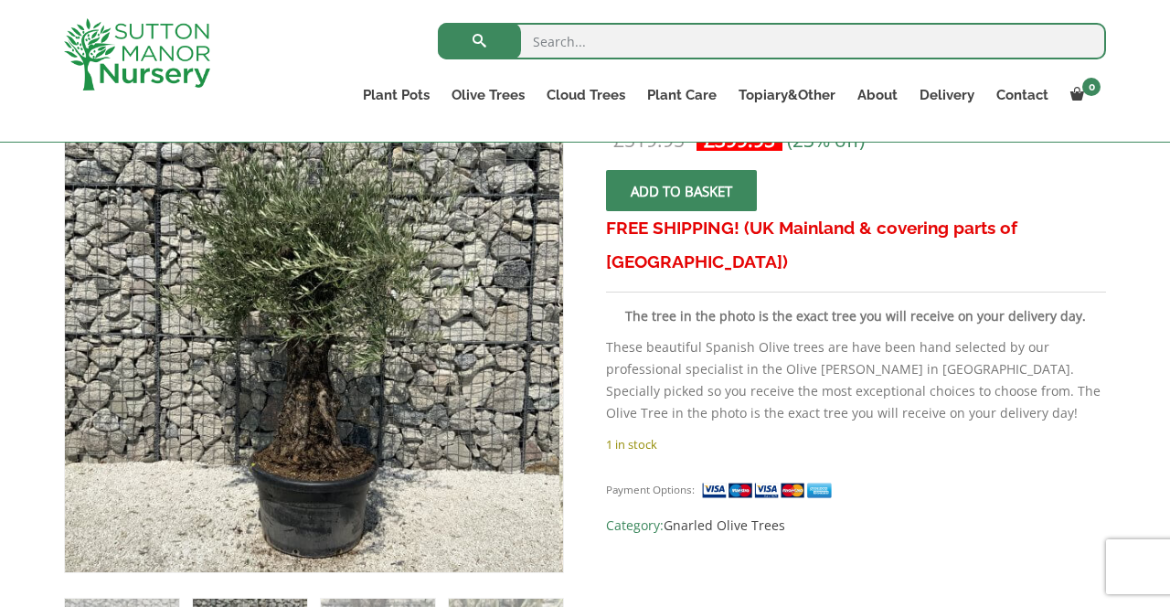
scroll to position [349, 0]
